Goal: Communication & Community: Answer question/provide support

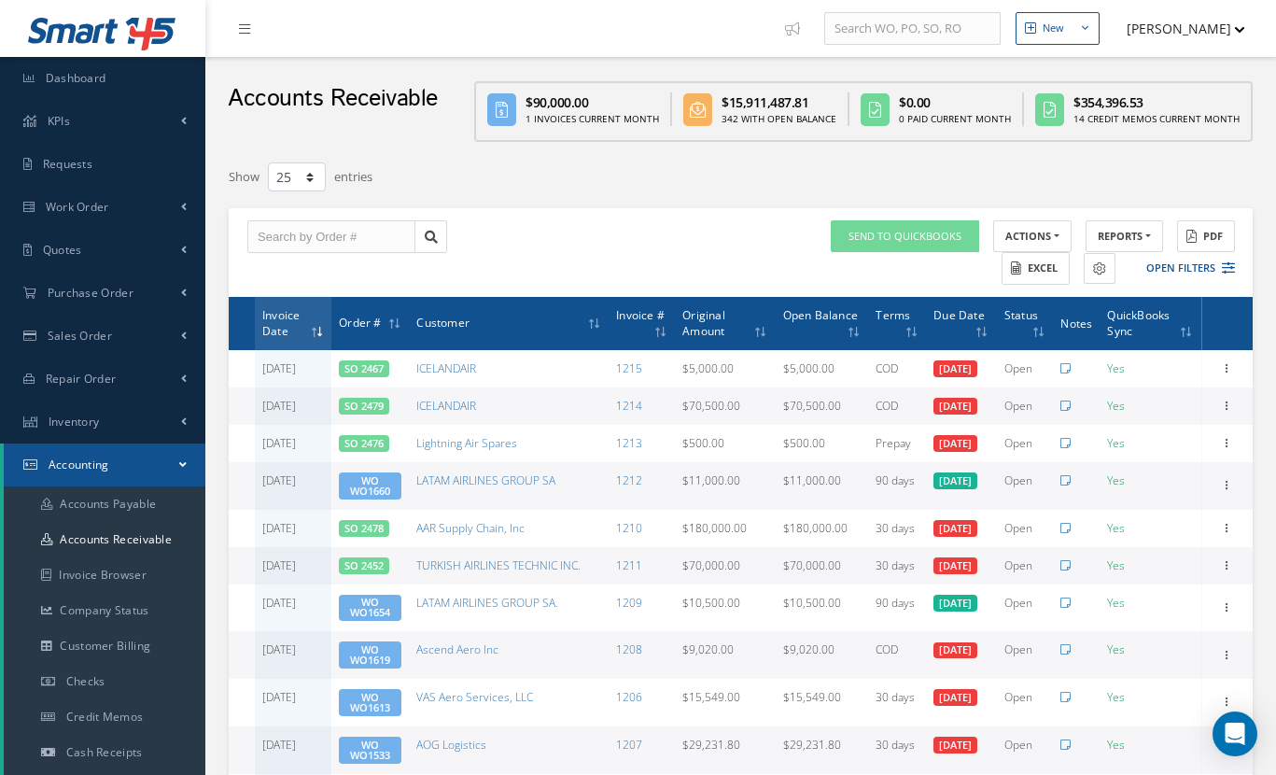
select select "25"
click at [1195, 266] on button "Open Filters" at bounding box center [1181, 268] width 105 height 31
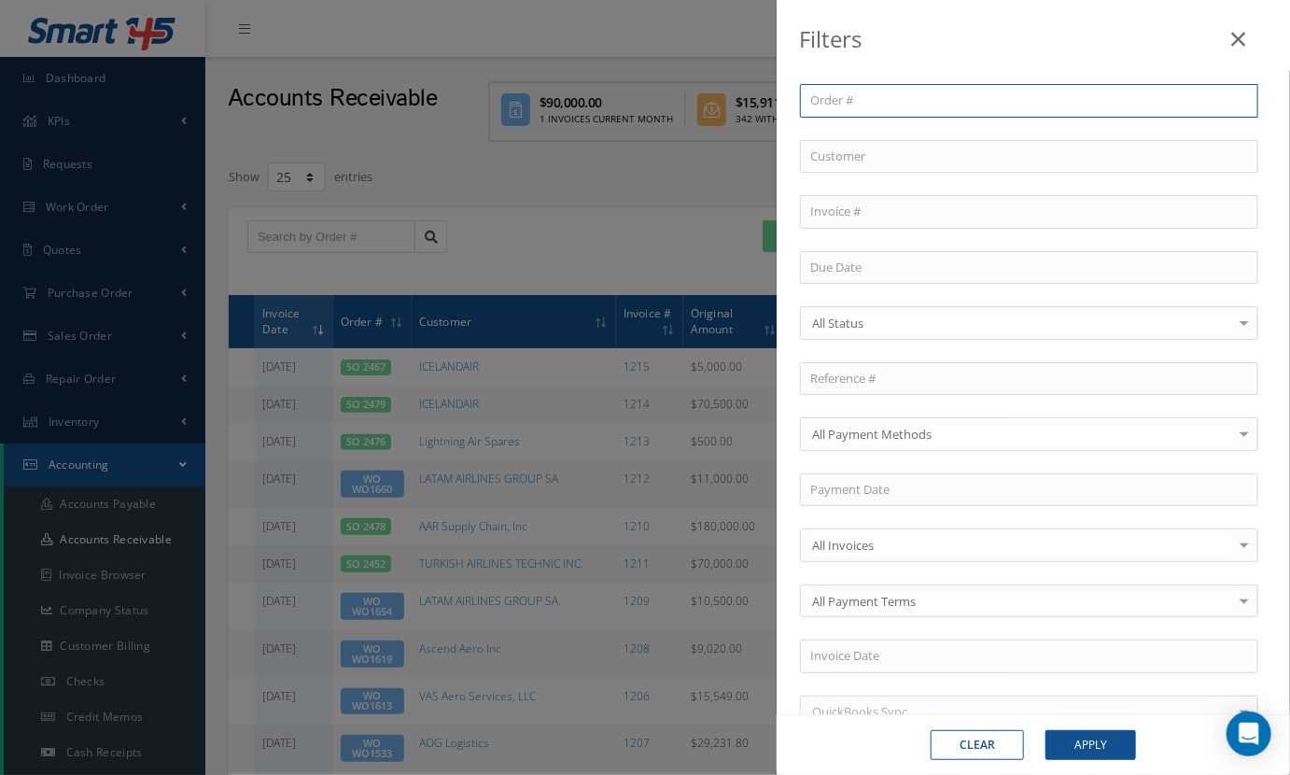
click at [862, 94] on input "text" at bounding box center [1029, 101] width 458 height 34
click at [848, 203] on input "text" at bounding box center [1029, 212] width 458 height 34
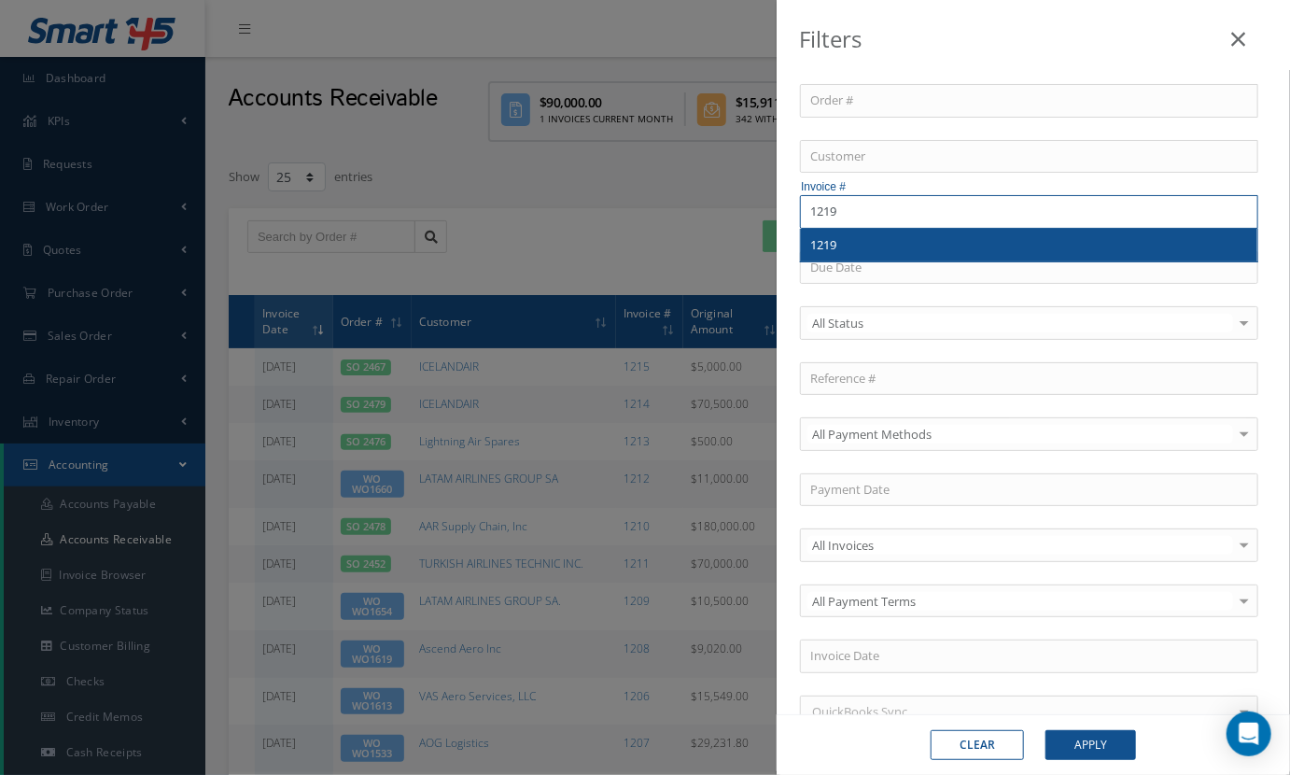
type input "1219"
click at [826, 240] on span "1219" at bounding box center [823, 244] width 26 height 17
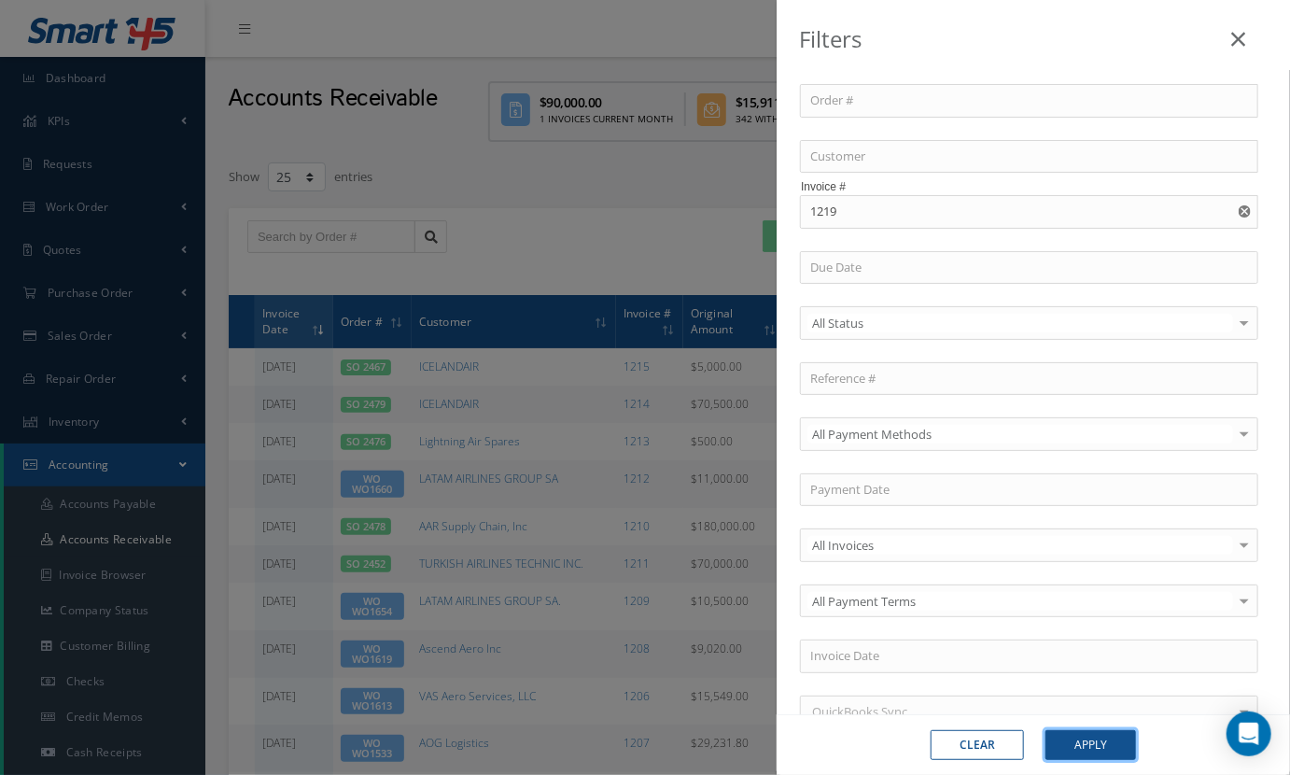
click at [1105, 743] on button "Apply" at bounding box center [1090, 745] width 91 height 30
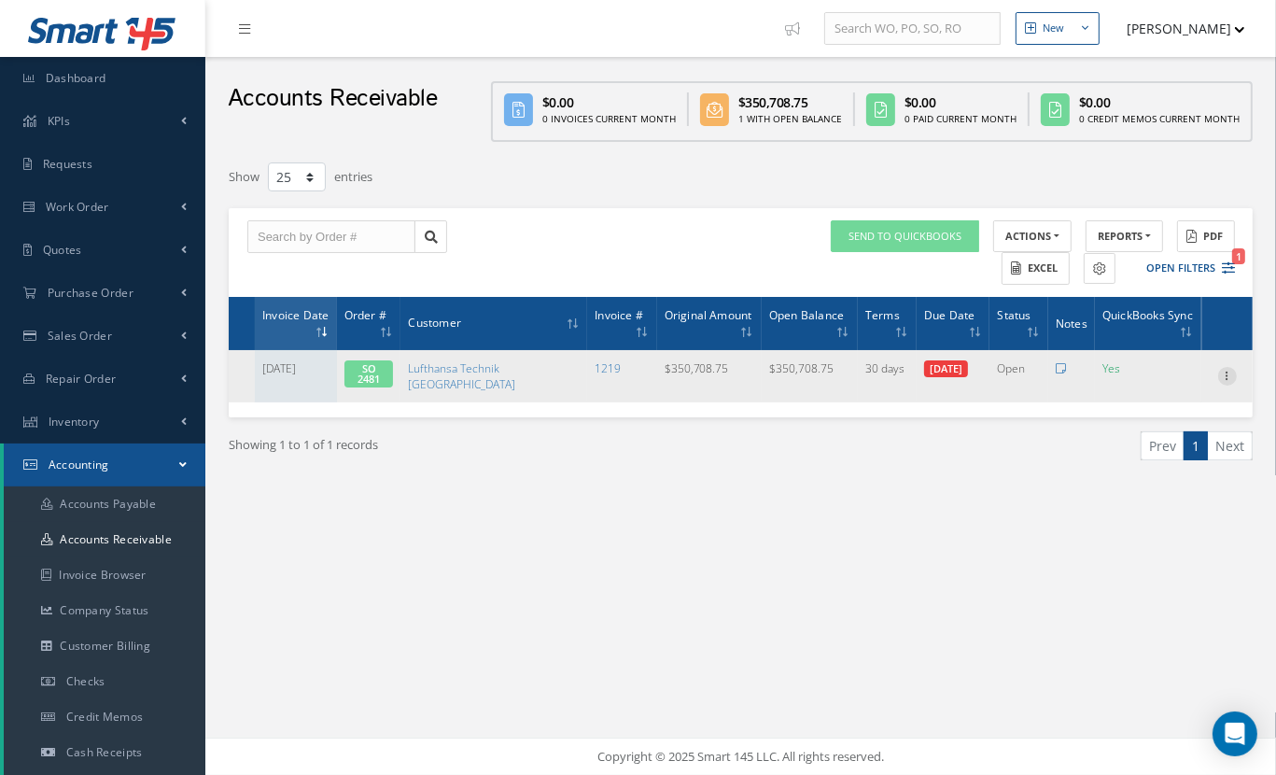
click at [1223, 376] on icon at bounding box center [1227, 374] width 19 height 15
click at [1124, 471] on link "Print Invoice" at bounding box center [1141, 460] width 147 height 24
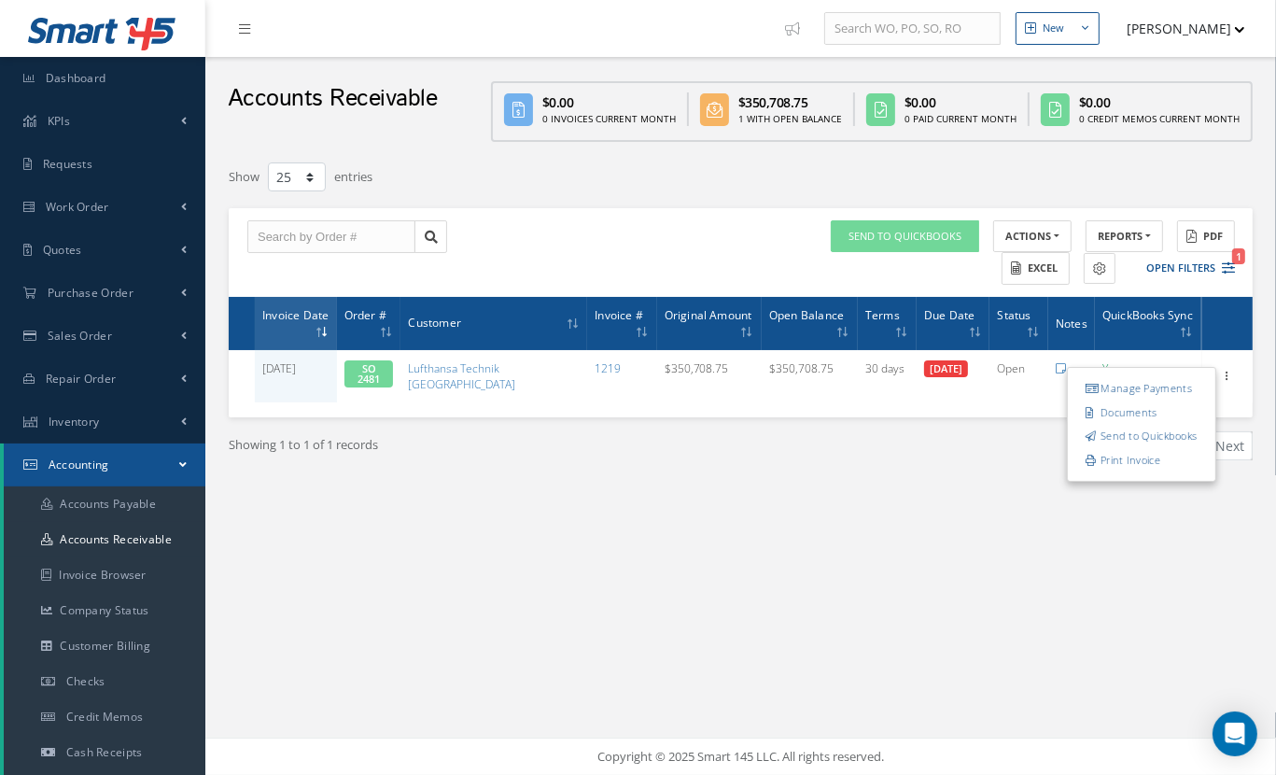
click at [1190, 29] on button "[PERSON_NAME]" at bounding box center [1177, 28] width 136 height 36
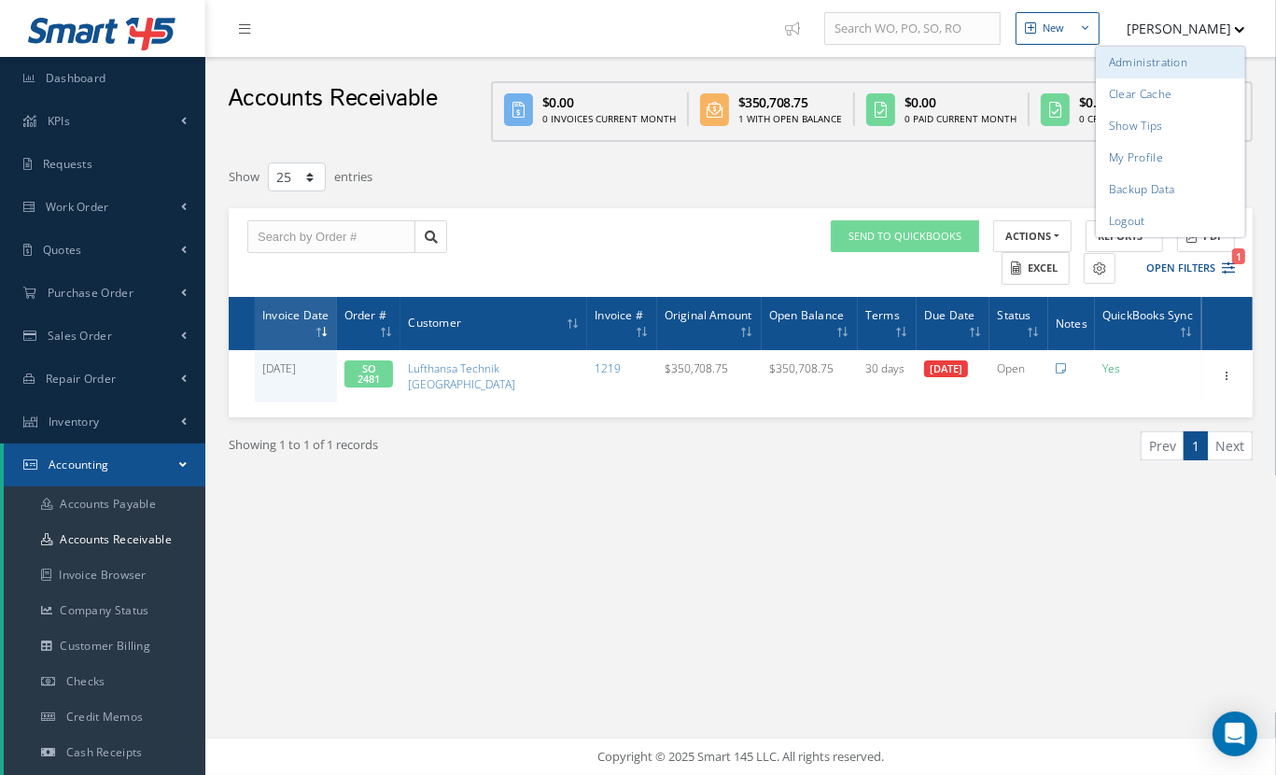
click at [1137, 66] on link "Administration" at bounding box center [1170, 63] width 149 height 32
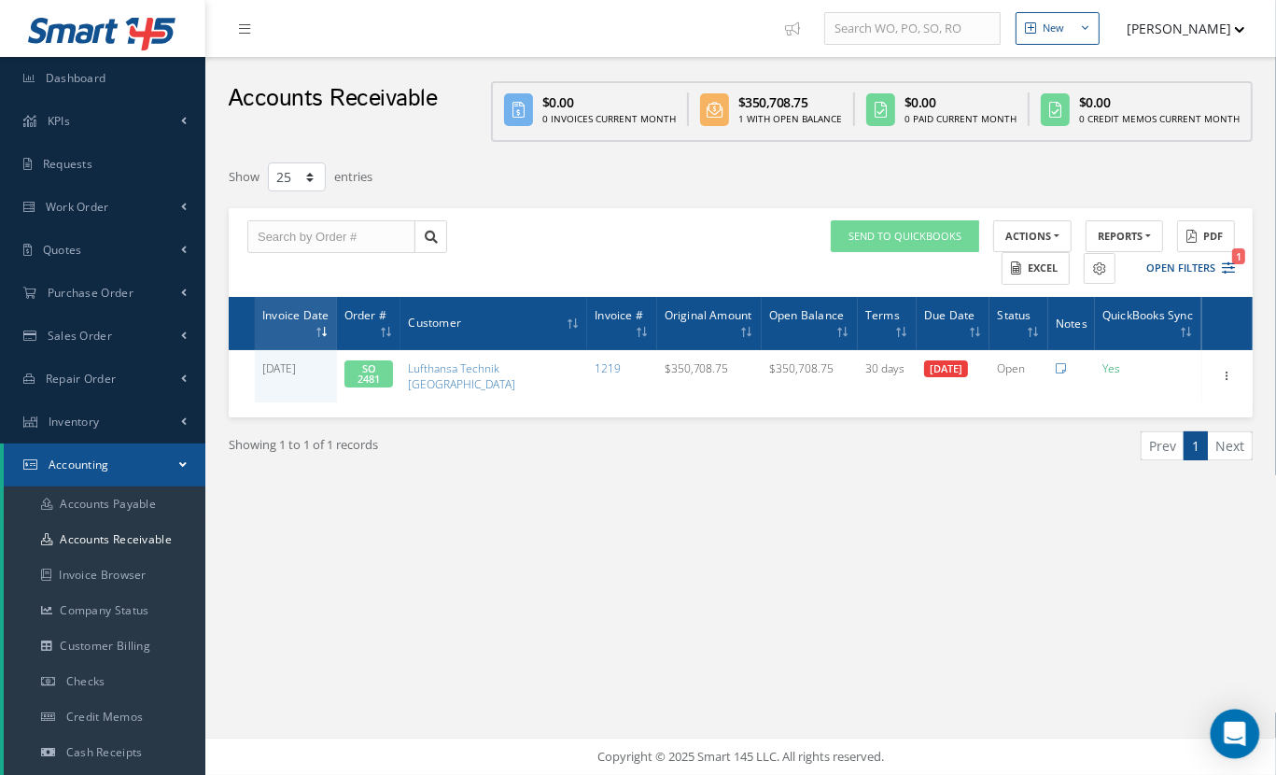
click at [1221, 746] on div "Open Intercom Messenger" at bounding box center [1234, 733] width 49 height 49
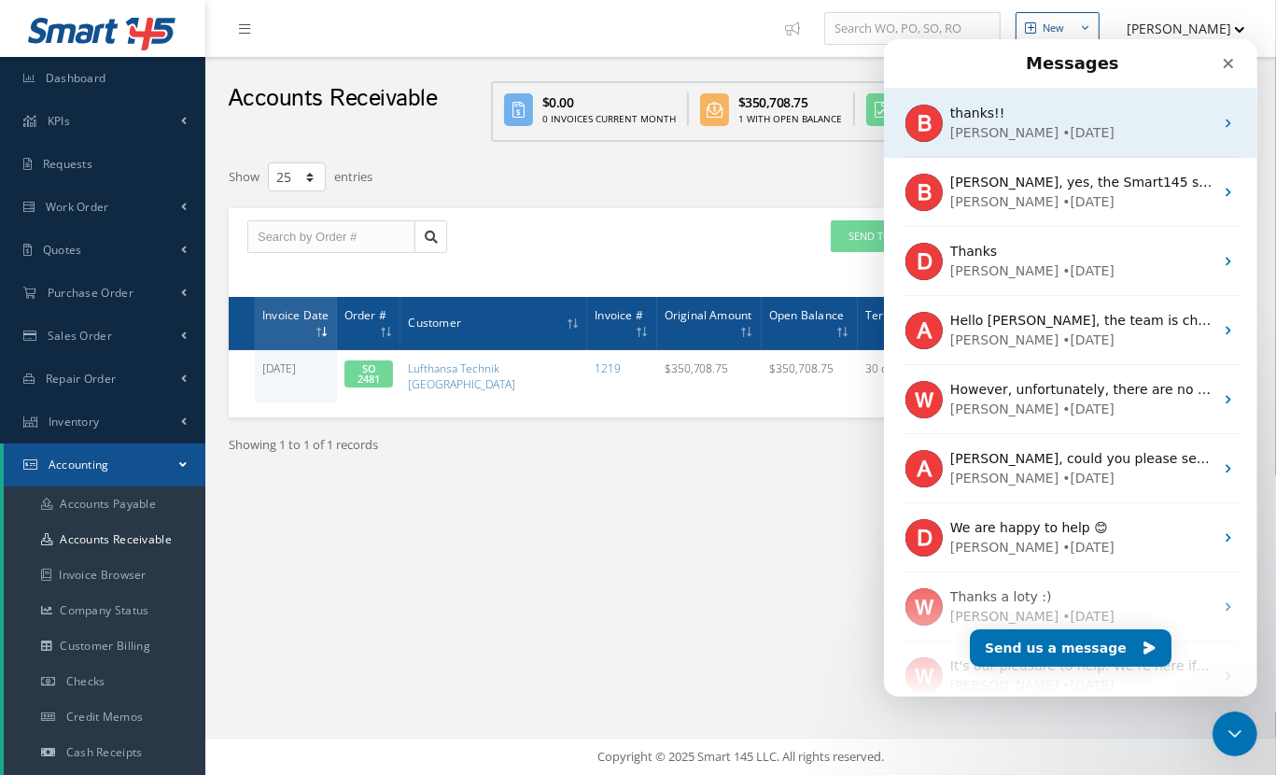
click at [1081, 144] on div "thanks!! [PERSON_NAME] • [DATE]" at bounding box center [1069, 123] width 373 height 69
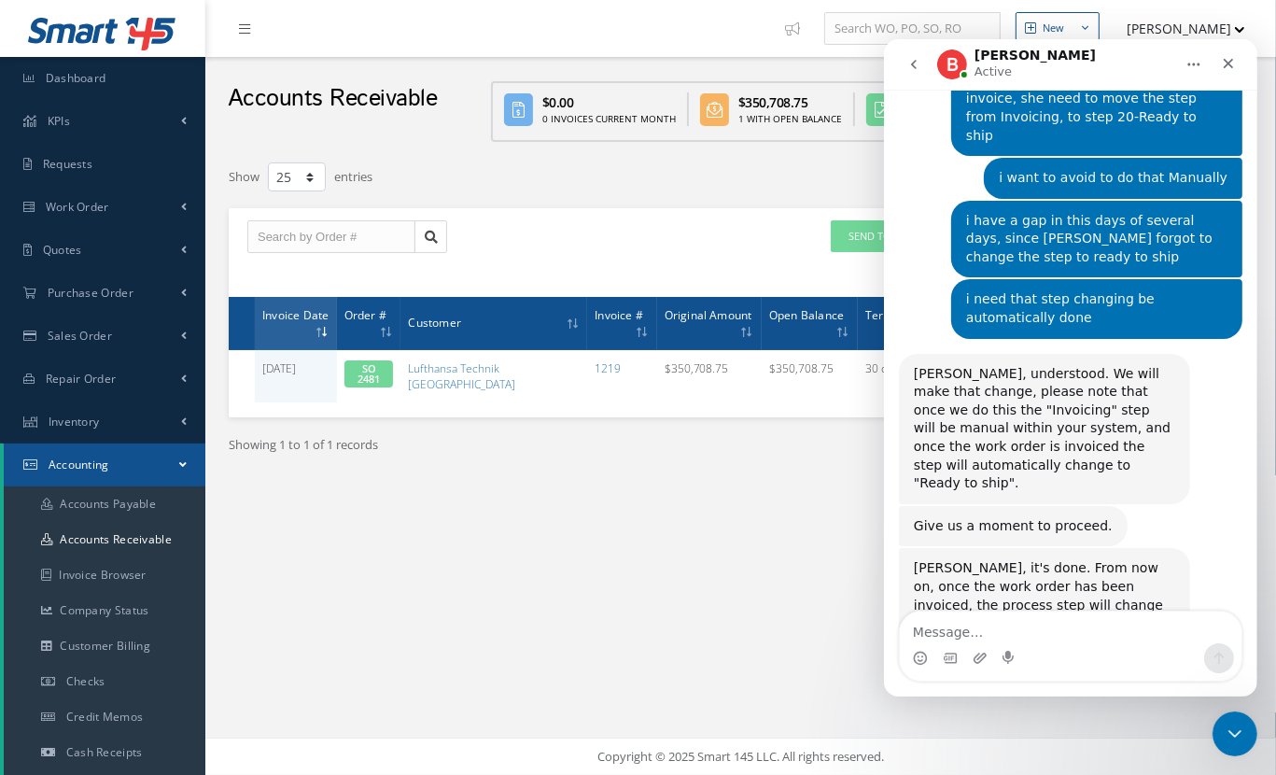
scroll to position [2075, 0]
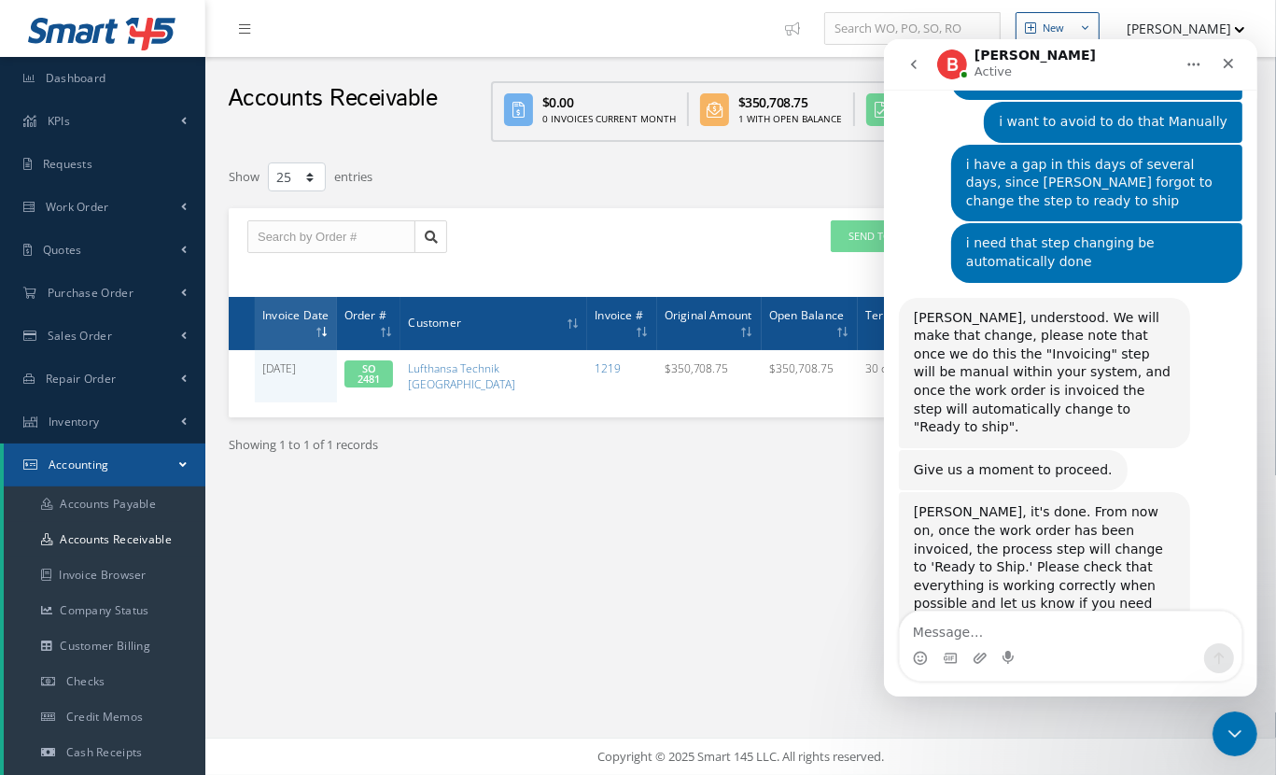
click at [980, 646] on div "Intercom messenger" at bounding box center [978, 658] width 15 height 30
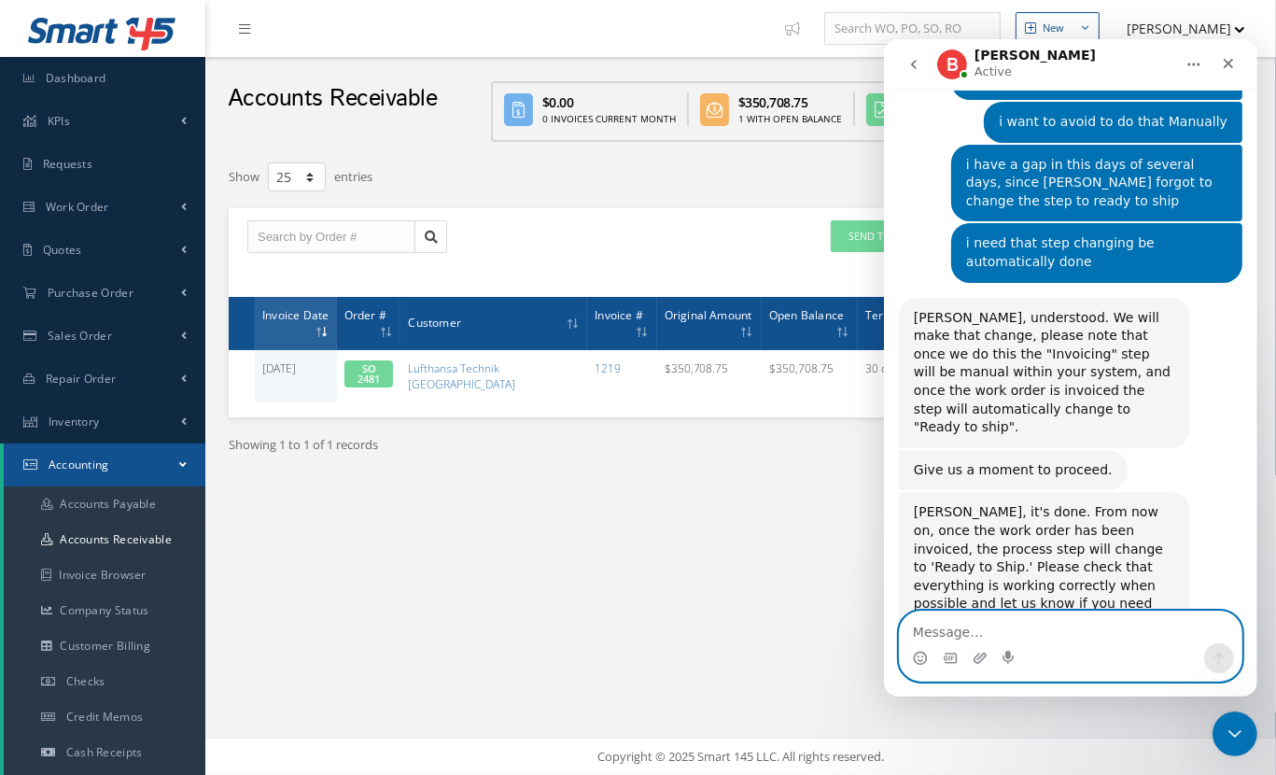
click at [979, 634] on textarea "Message…" at bounding box center [1070, 627] width 342 height 32
type textarea "Hi"
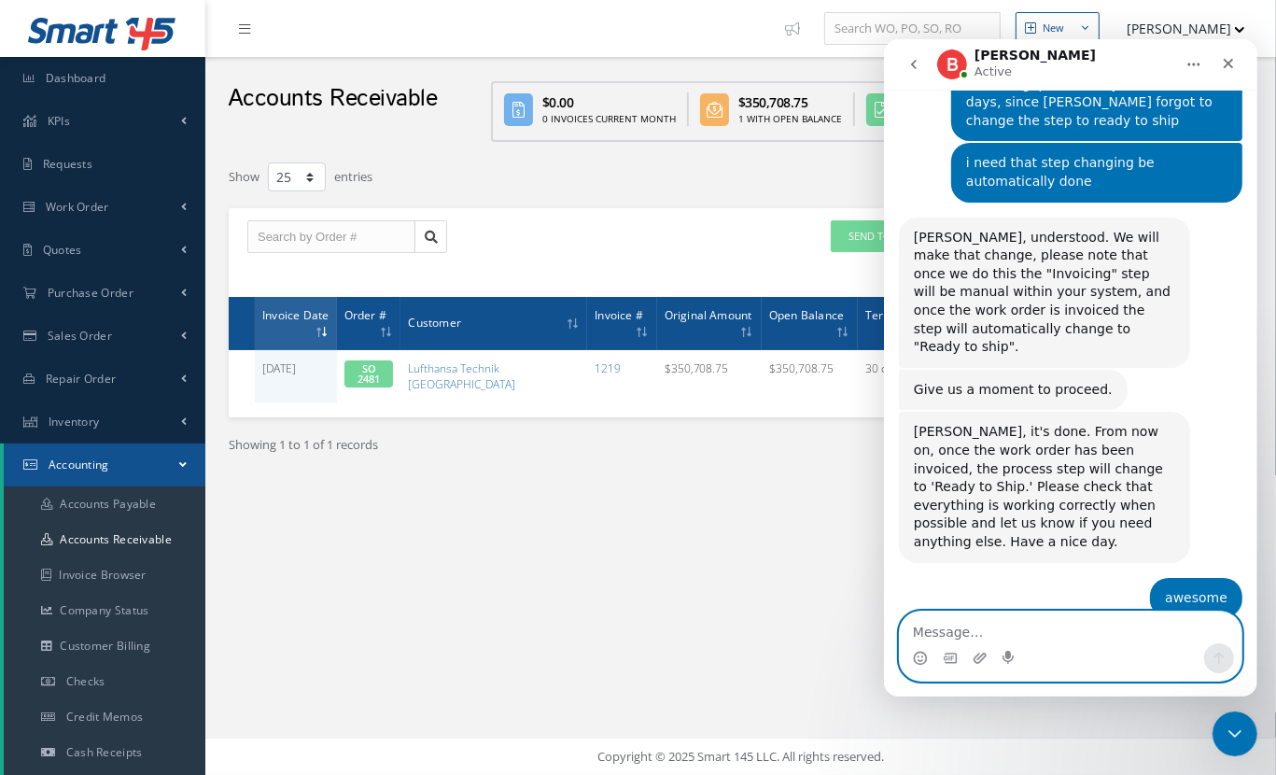
click at [976, 635] on textarea "Message…" at bounding box center [1070, 627] width 342 height 32
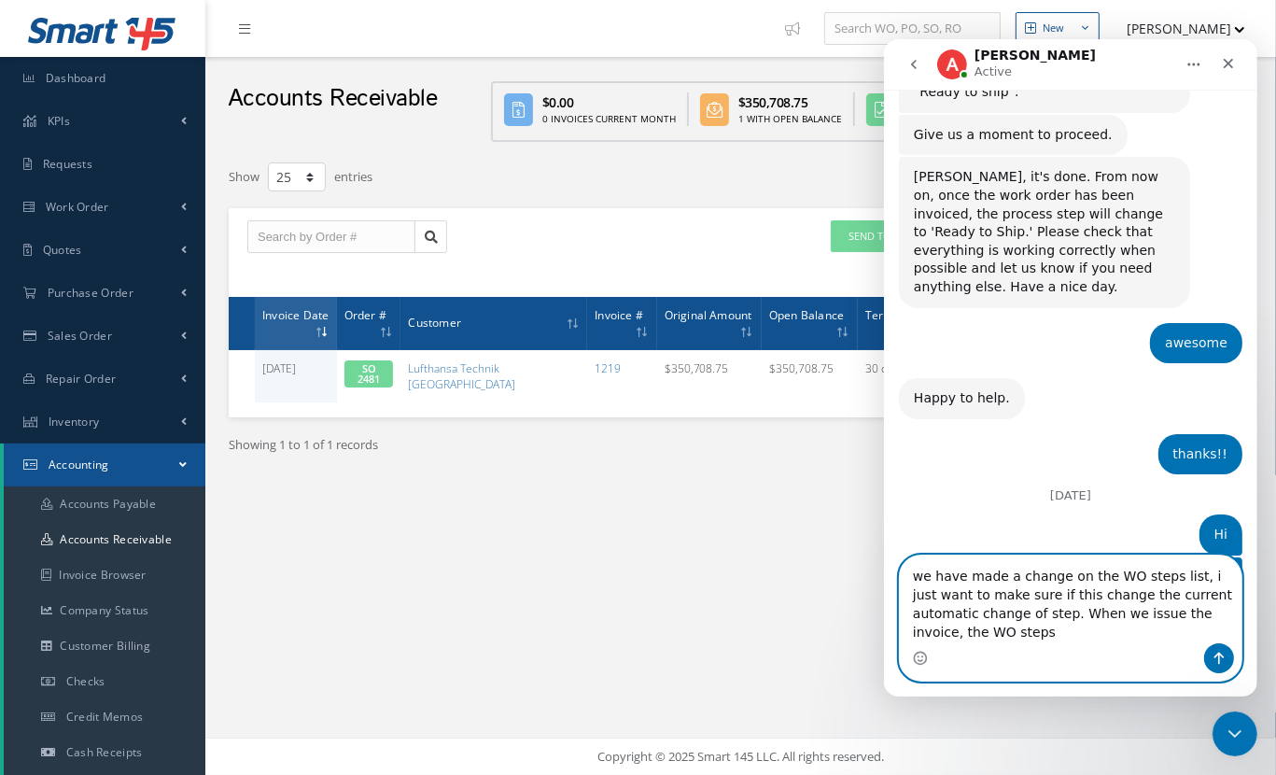
scroll to position [2454, 0]
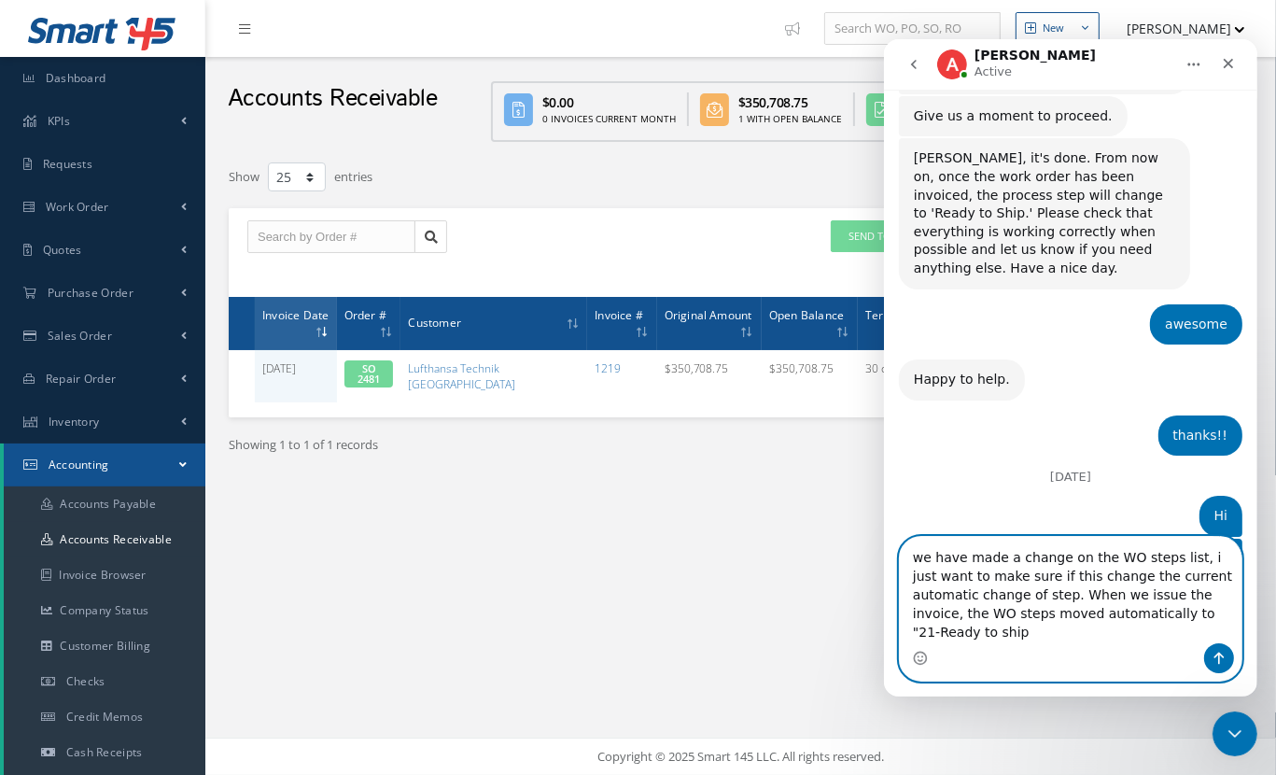
type textarea "we have made a change on the WO steps list, i just want to make sure if this ch…"
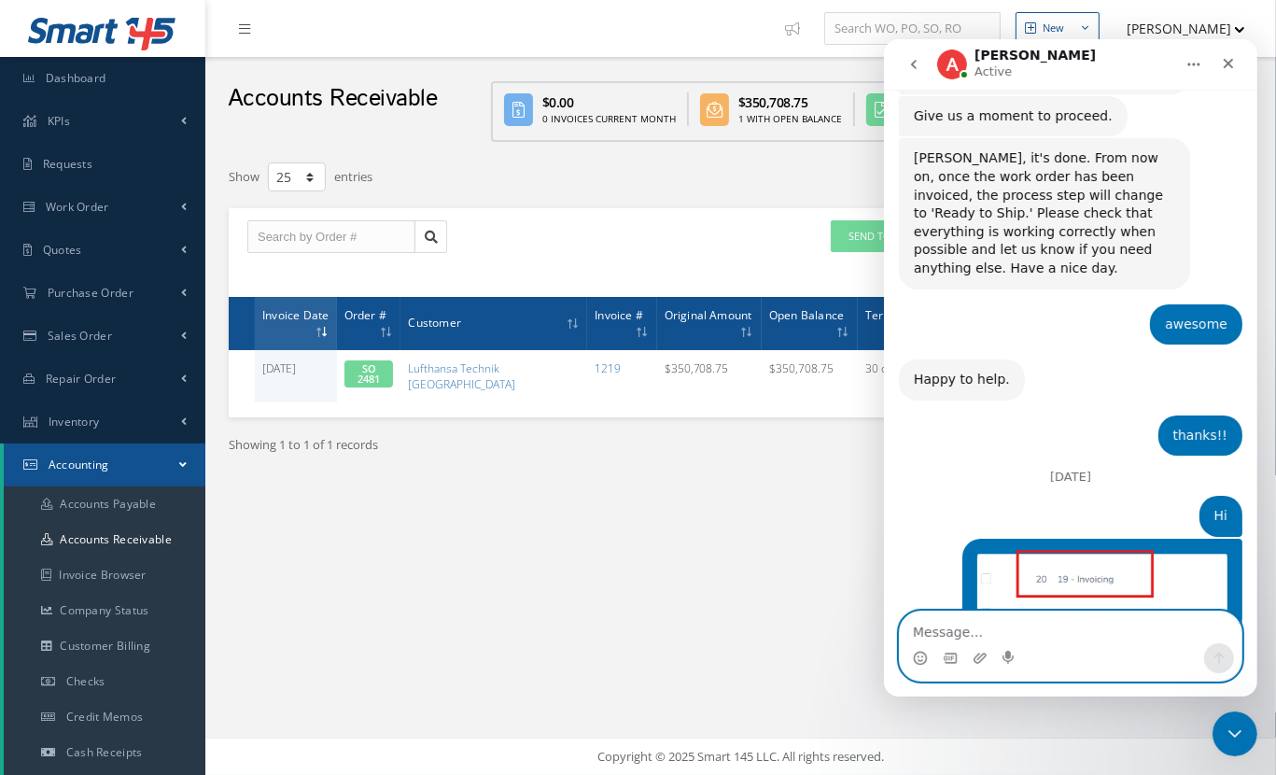
scroll to position [2527, 0]
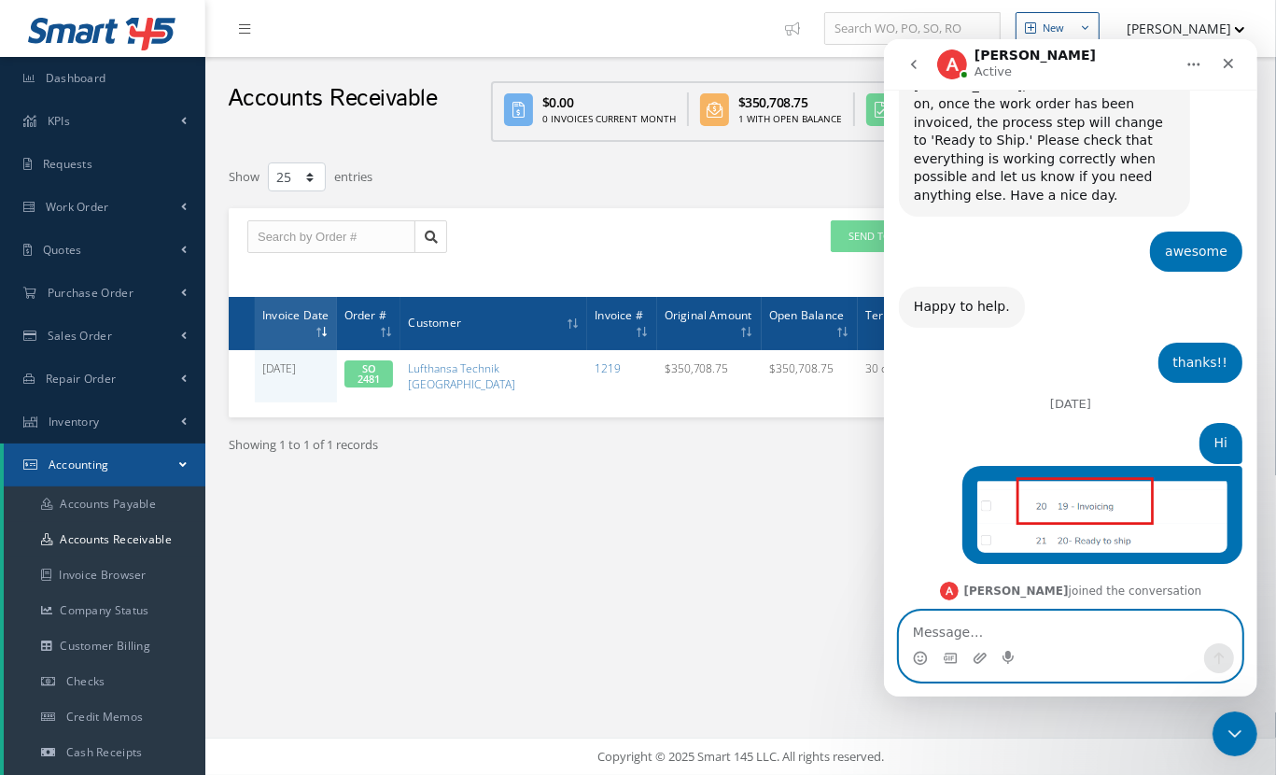
click at [1185, 726] on div "we have made a change on the WO steps list, i just want to make sure if this ch…" at bounding box center [1095, 781] width 261 height 110
click at [1020, 624] on textarea "Message…" at bounding box center [1070, 627] width 342 height 32
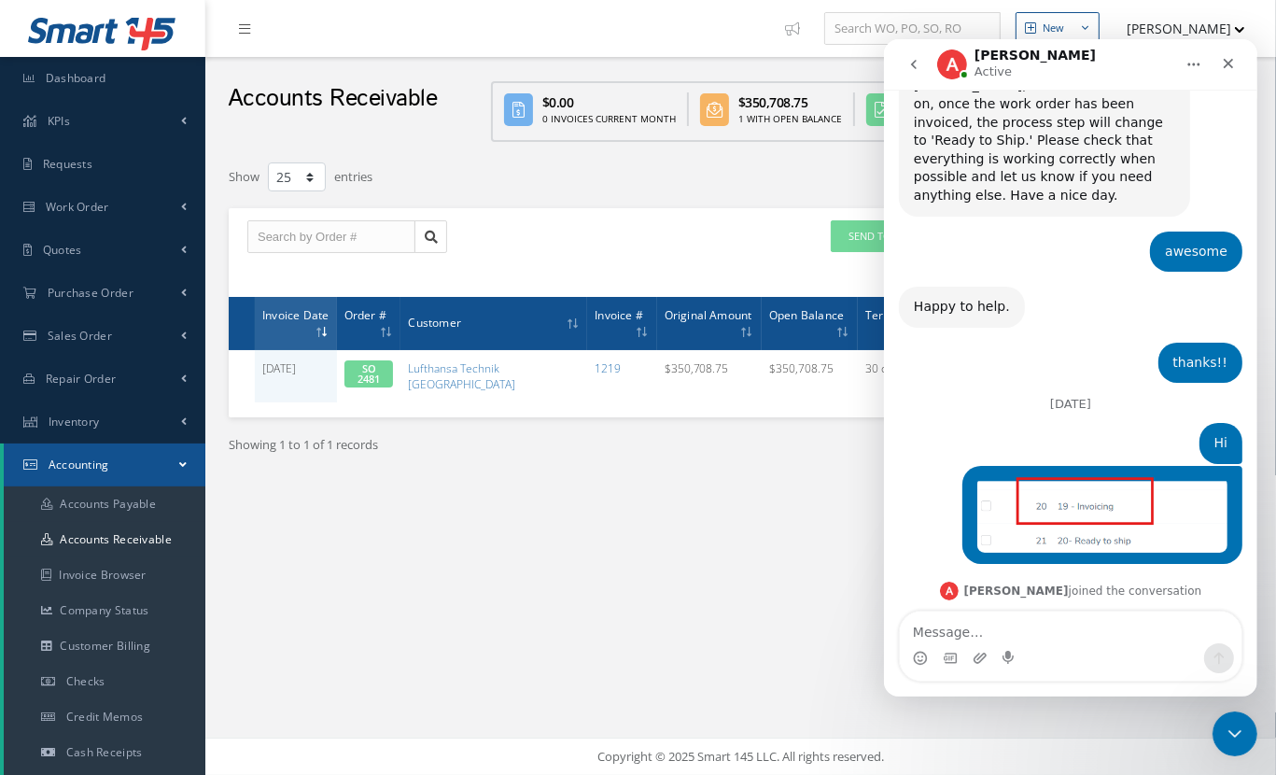
click at [616, 646] on div "New New Work Order New Purchase Order New Customer Quote New Sales Order New Re…" at bounding box center [740, 387] width 1070 height 775
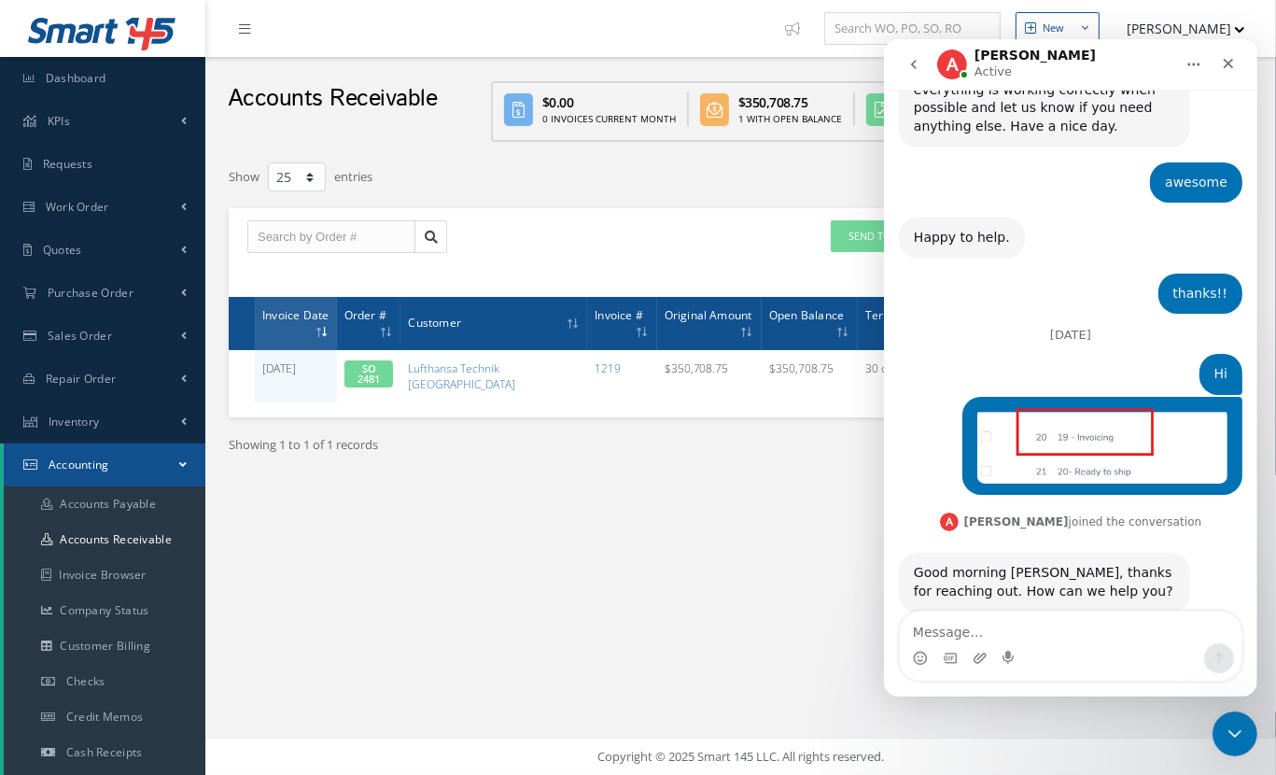
scroll to position [2598, 0]
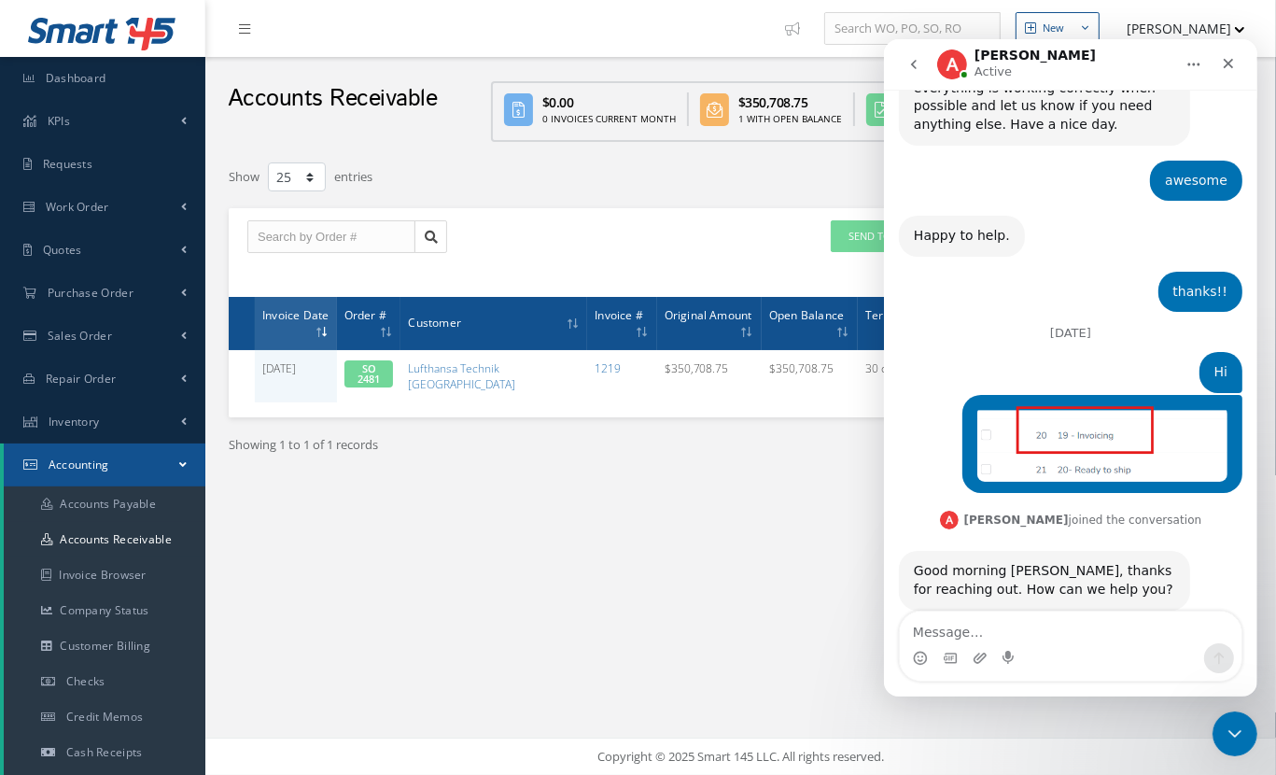
click at [612, 521] on div "Filters Order # Customer Invoice # 1219 All Status All Status Open Paid Partial…" at bounding box center [740, 348] width 1042 height 394
click at [675, 488] on div "Showing 1 to 1 of 1 records Prev 1 Next" at bounding box center [741, 462] width 1052 height 91
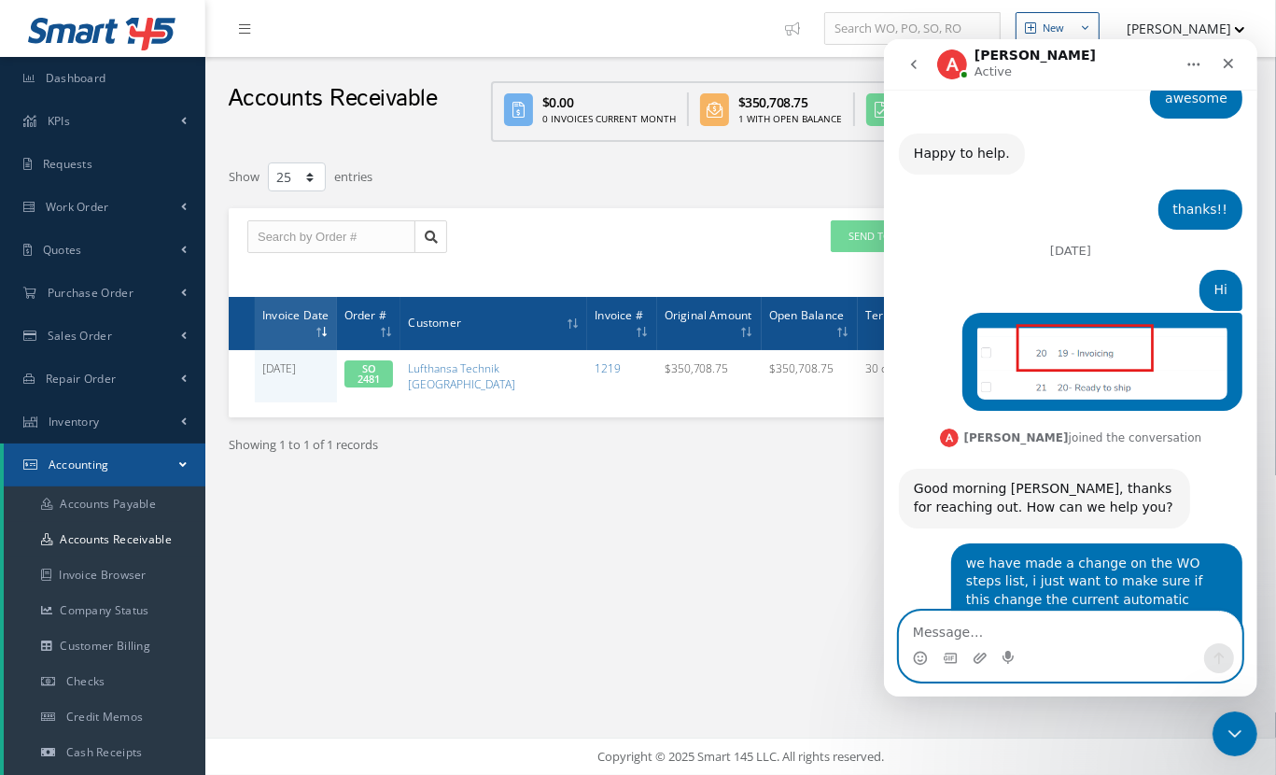
click at [965, 621] on textarea "Message…" at bounding box center [1070, 627] width 342 height 32
type textarea "yes"
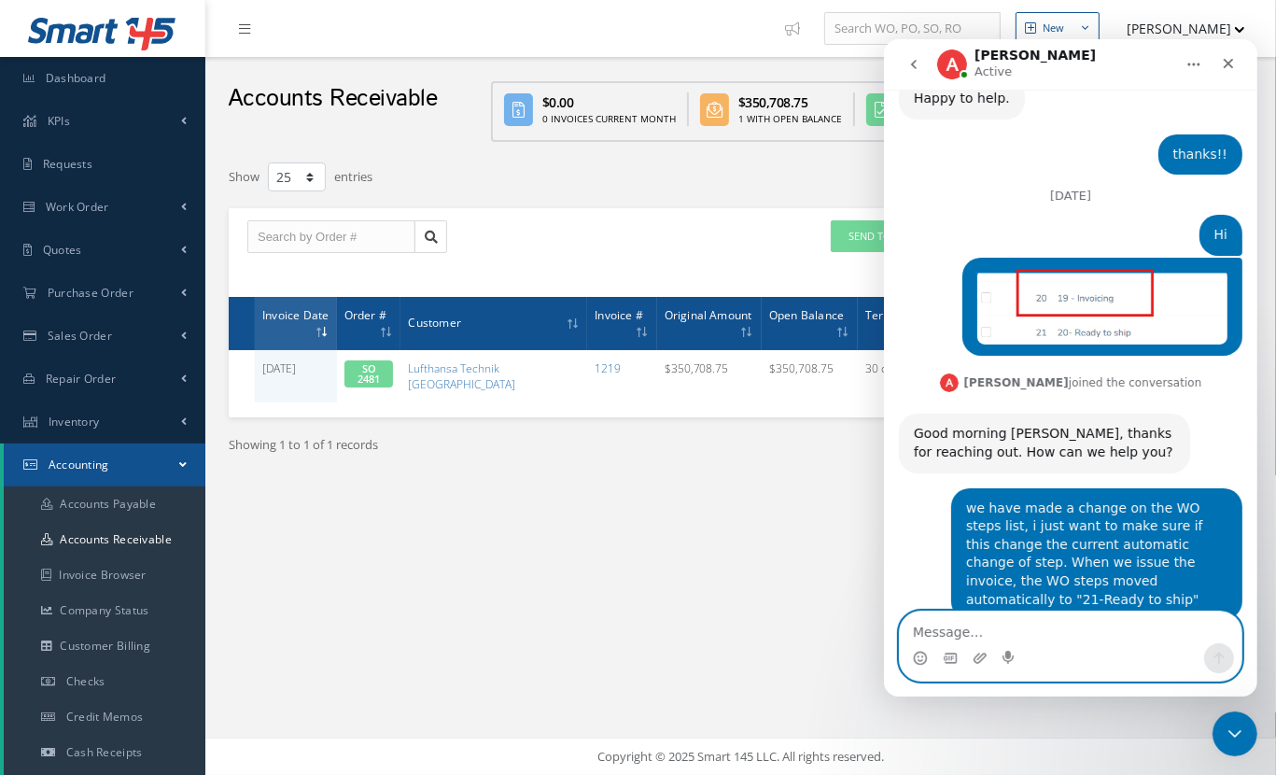
scroll to position [2736, 0]
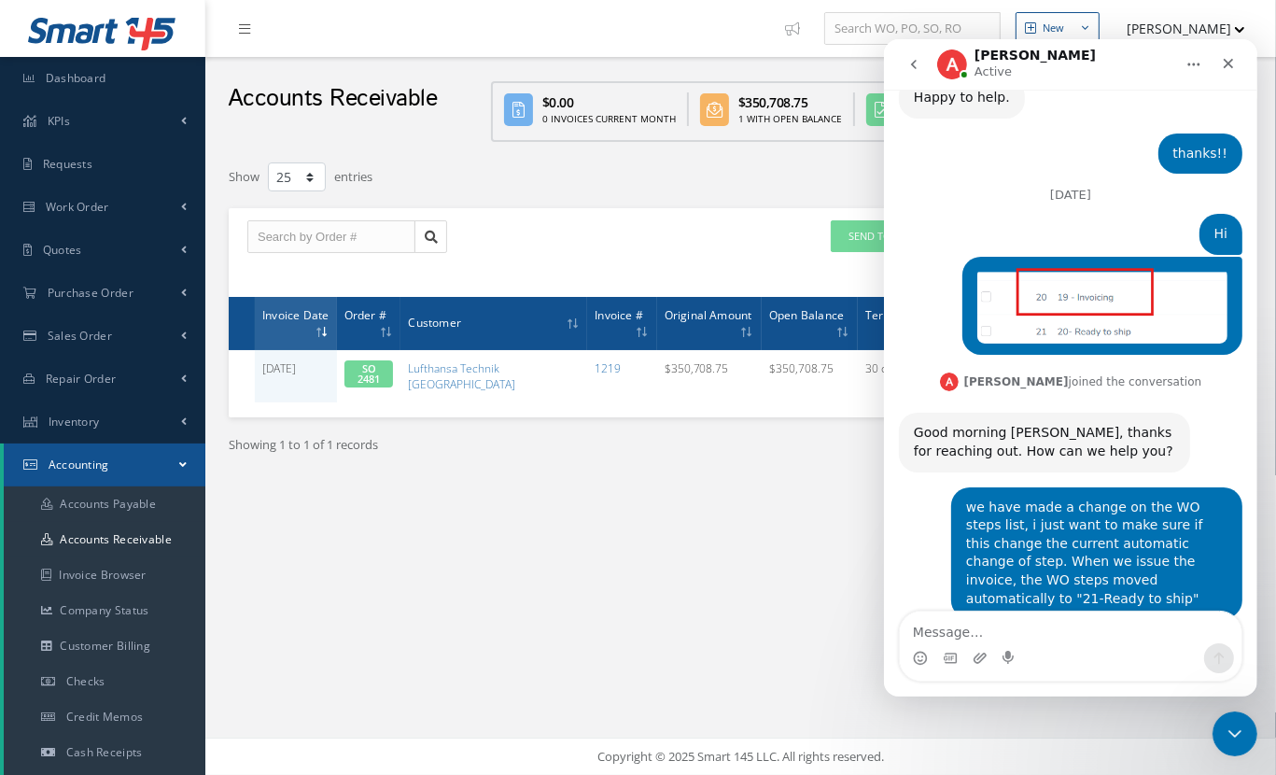
click at [477, 697] on div "New New Work Order New Purchase Order New Customer Quote New Sales Order New Re…" at bounding box center [740, 387] width 1070 height 775
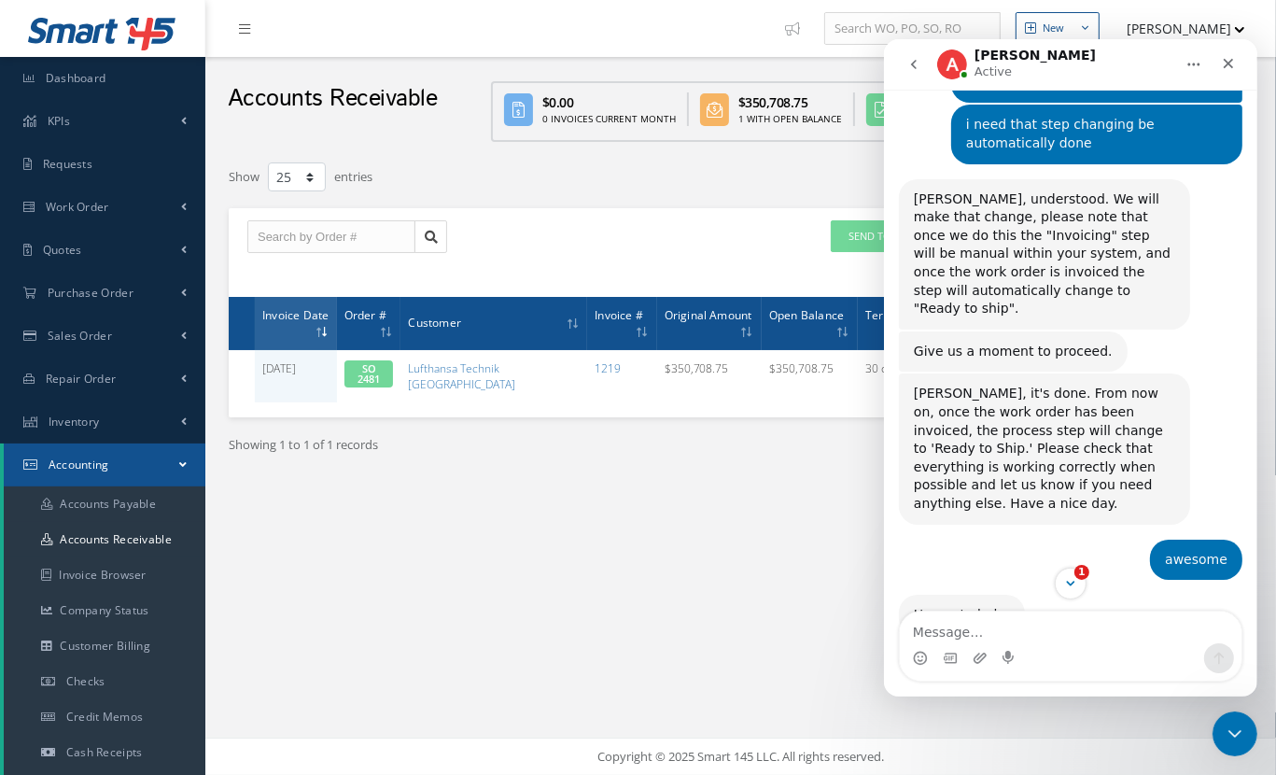
scroll to position [2236, 0]
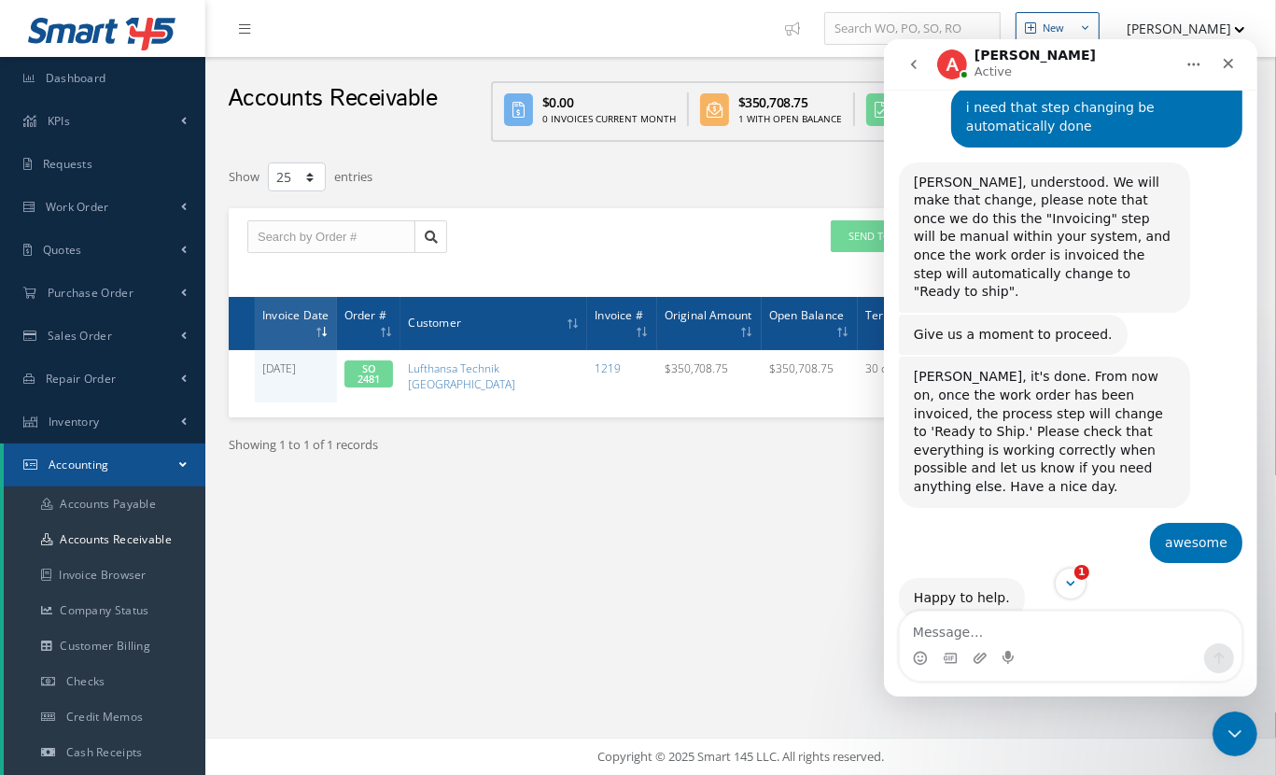
click at [1219, 634] on div "thanks!! [PERSON_NAME] • [DATE]" at bounding box center [1199, 654] width 84 height 41
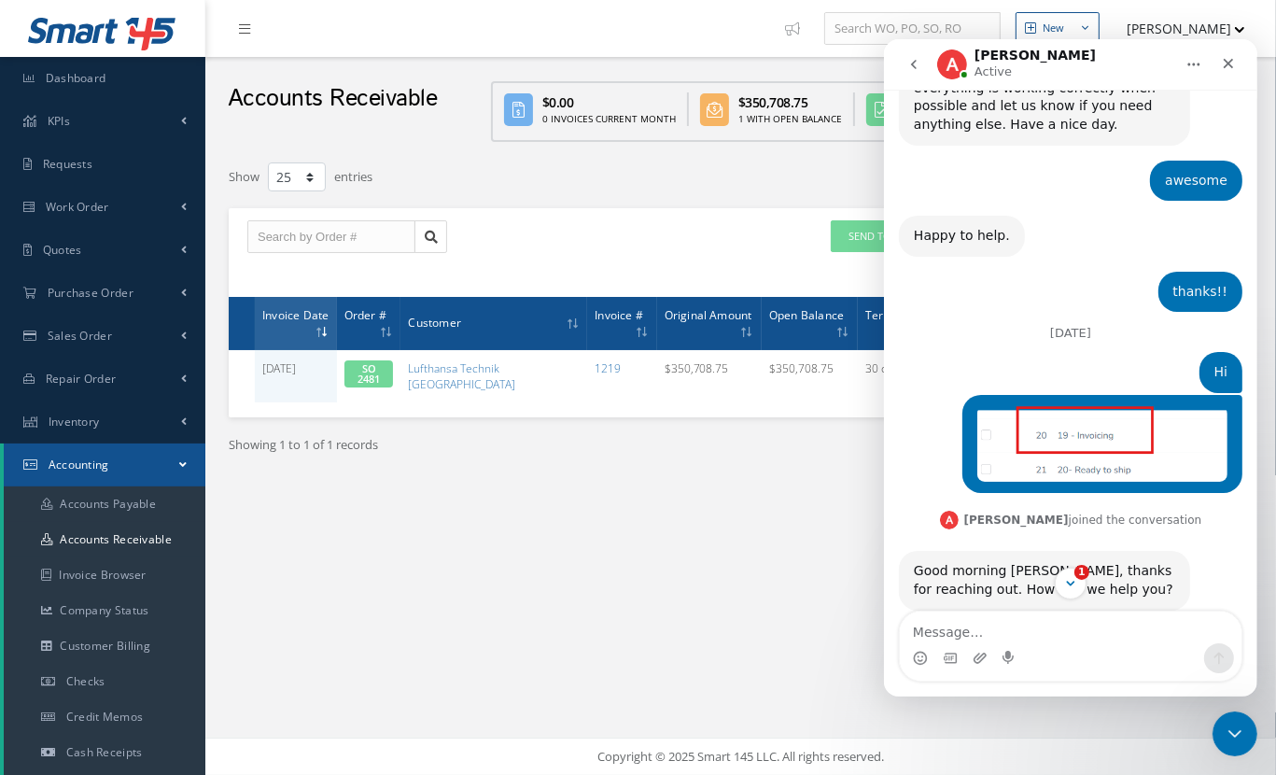
scroll to position [2858, 0]
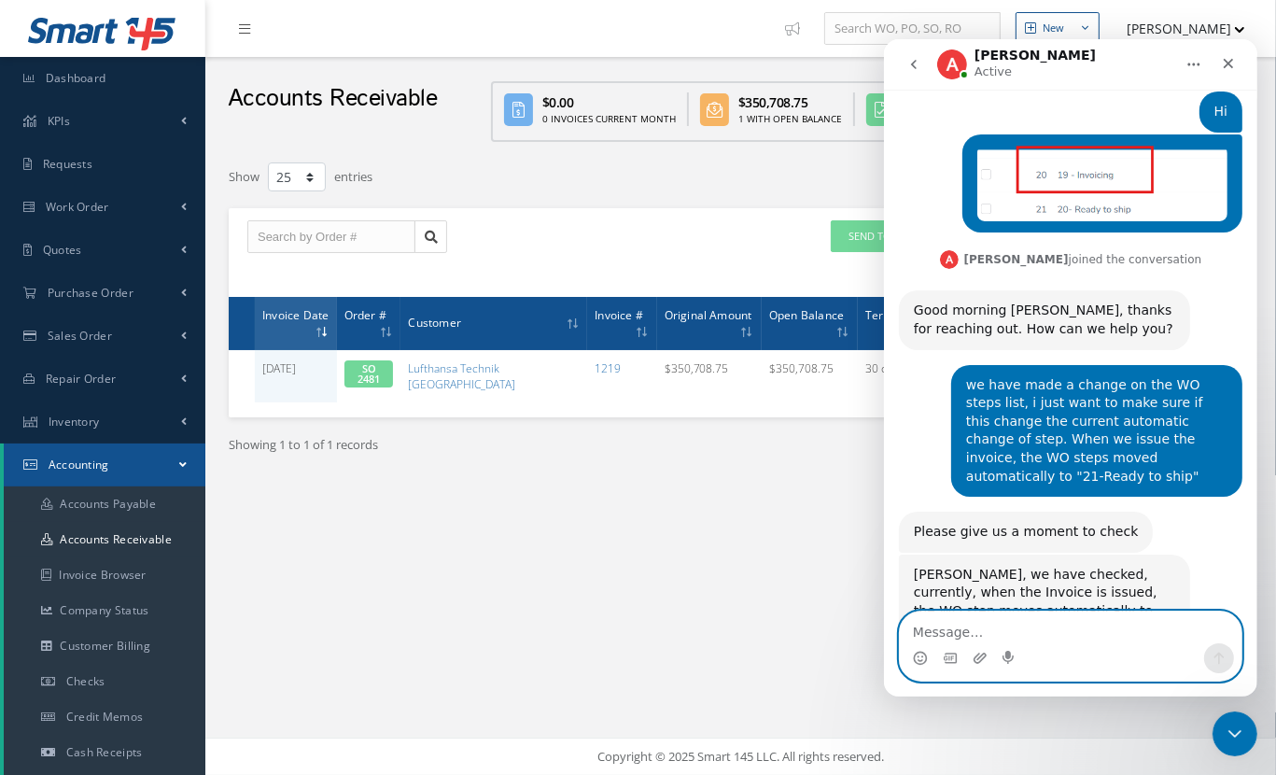
click at [939, 631] on textarea "Message…" at bounding box center [1070, 627] width 342 height 32
type textarea "thanks :)"
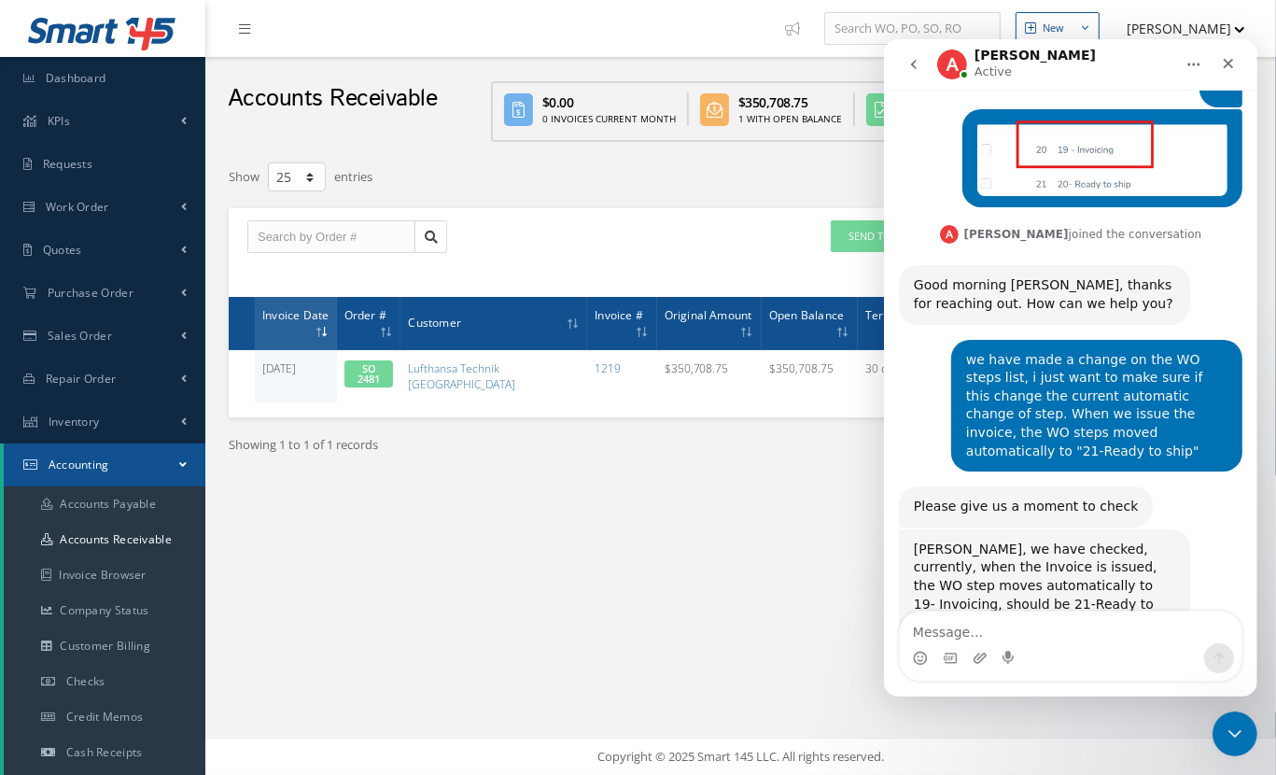
click at [615, 180] on div "Show 10 25 50 100 entries" at bounding box center [521, 178] width 613 height 34
drag, startPoint x: 789, startPoint y: 603, endPoint x: 682, endPoint y: 560, distance: 114.7
click at [787, 581] on div "New New Work Order New Purchase Order New Customer Quote New Sales Order New Re…" at bounding box center [740, 387] width 1070 height 775
click at [538, 481] on div "Showing 1 to 1 of 1 records Prev 1 Next" at bounding box center [741, 462] width 1052 height 91
click at [1223, 73] on div "Close" at bounding box center [1227, 64] width 34 height 34
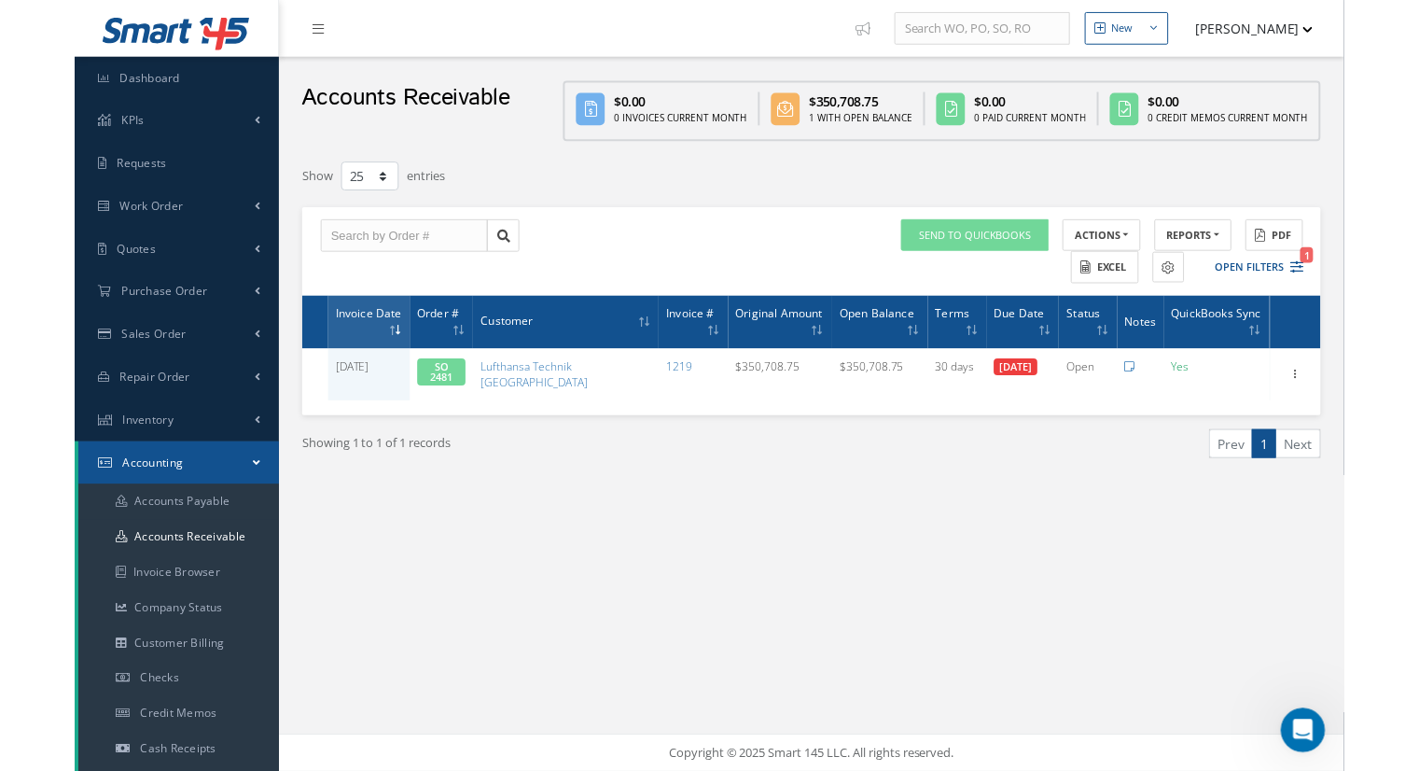
scroll to position [2883, 0]
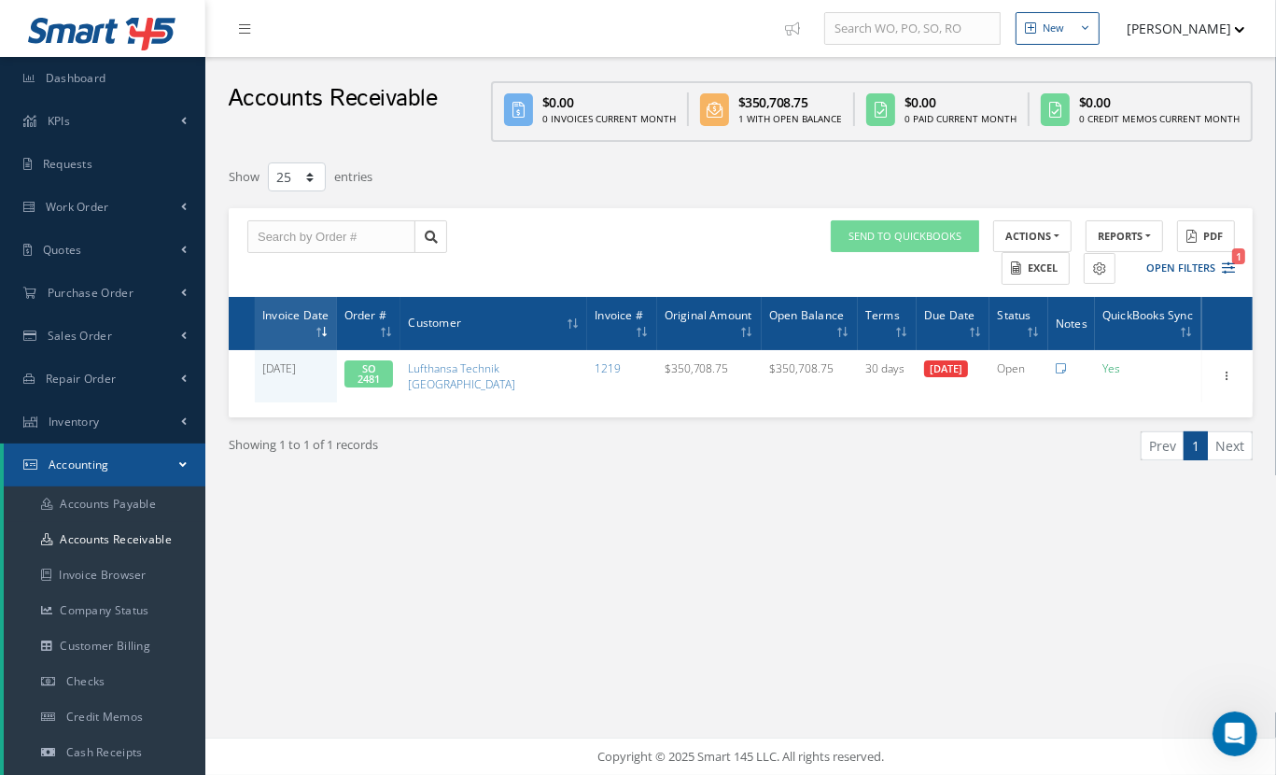
click at [552, 607] on div "New New Work Order New Purchase Order New Customer Quote New Sales Order New Re…" at bounding box center [740, 387] width 1070 height 775
